Goal: Information Seeking & Learning: Learn about a topic

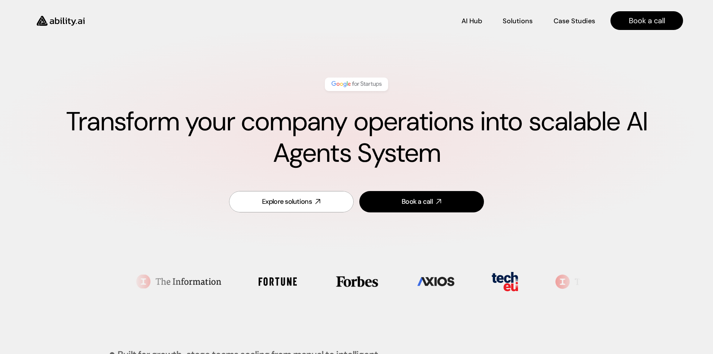
click at [566, 19] on p "Case Studies" at bounding box center [575, 20] width 42 height 9
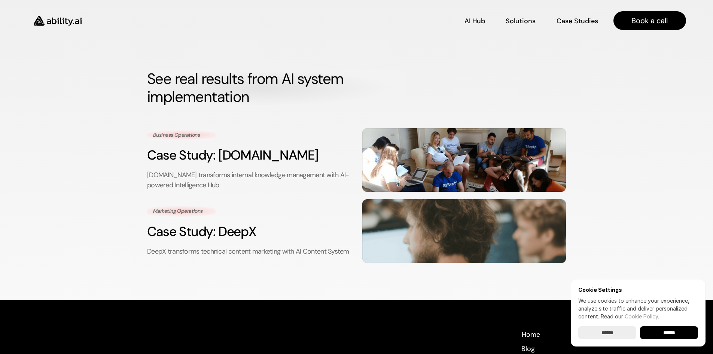
click at [658, 334] on input "******" at bounding box center [669, 332] width 58 height 13
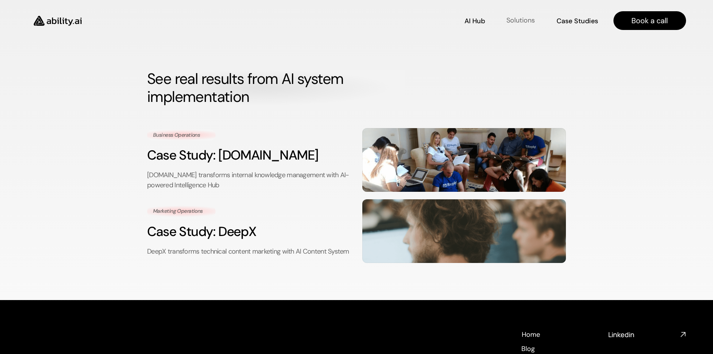
click at [526, 17] on p "Solutions" at bounding box center [521, 19] width 28 height 9
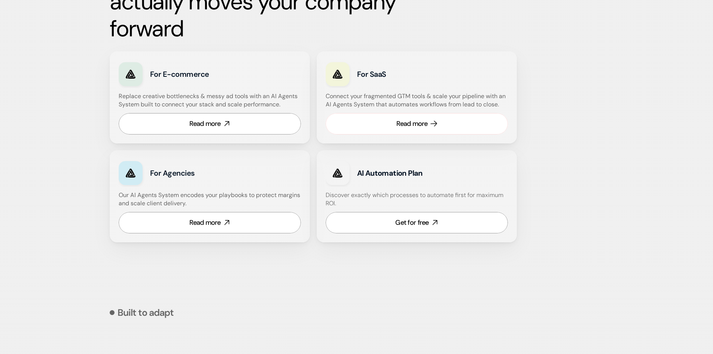
scroll to position [461, 0]
click at [212, 224] on div "Read more" at bounding box center [204, 222] width 31 height 9
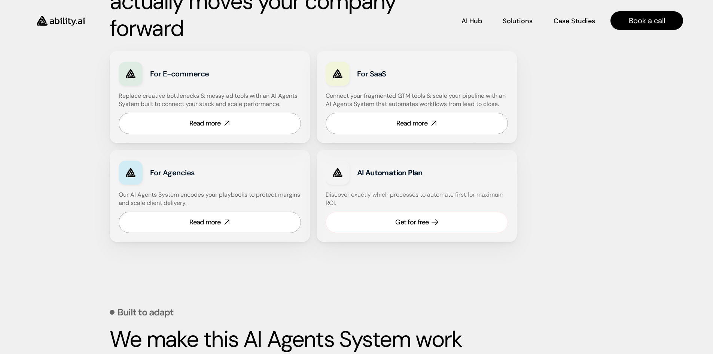
click at [420, 222] on div "Get for free" at bounding box center [411, 222] width 33 height 9
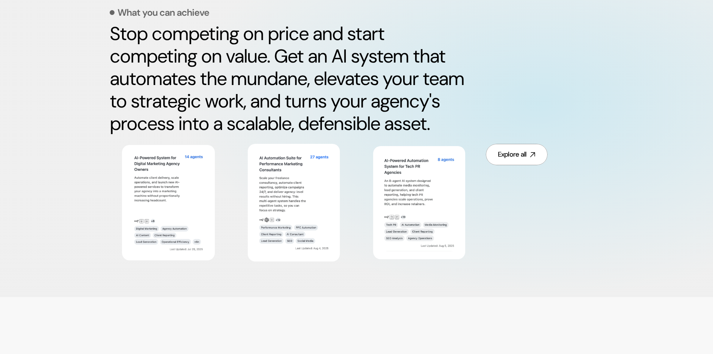
scroll to position [374, 0]
